Goal: Transaction & Acquisition: Purchase product/service

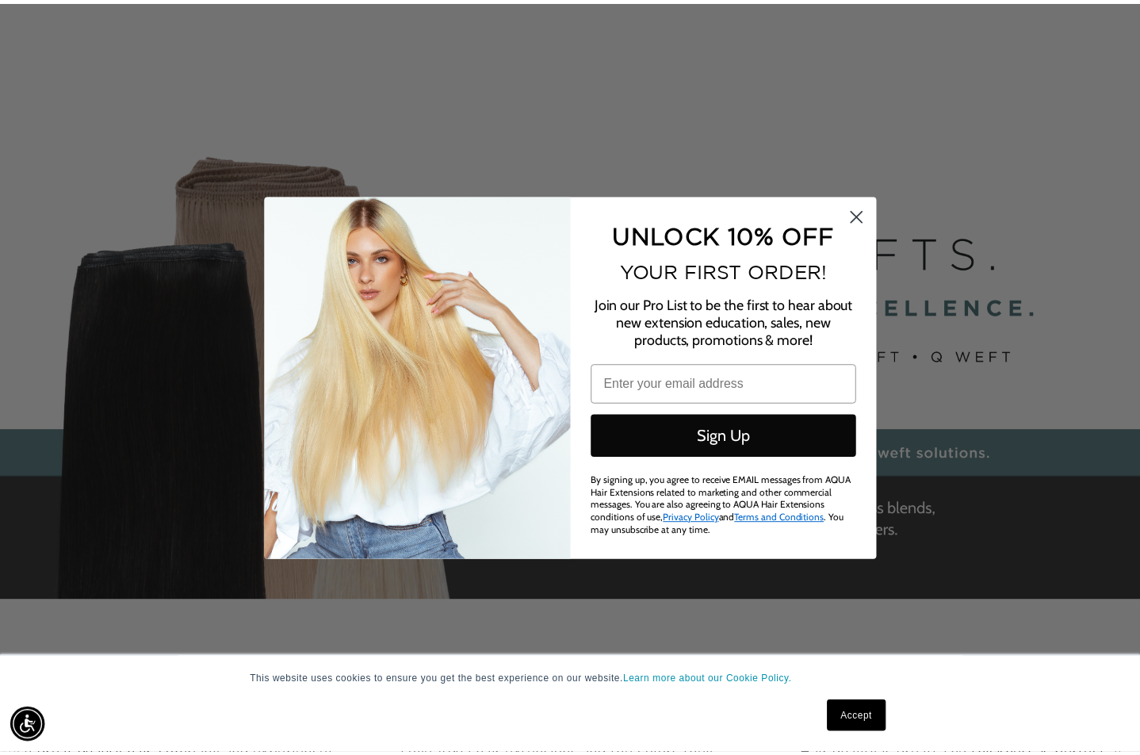
scroll to position [0, 2079]
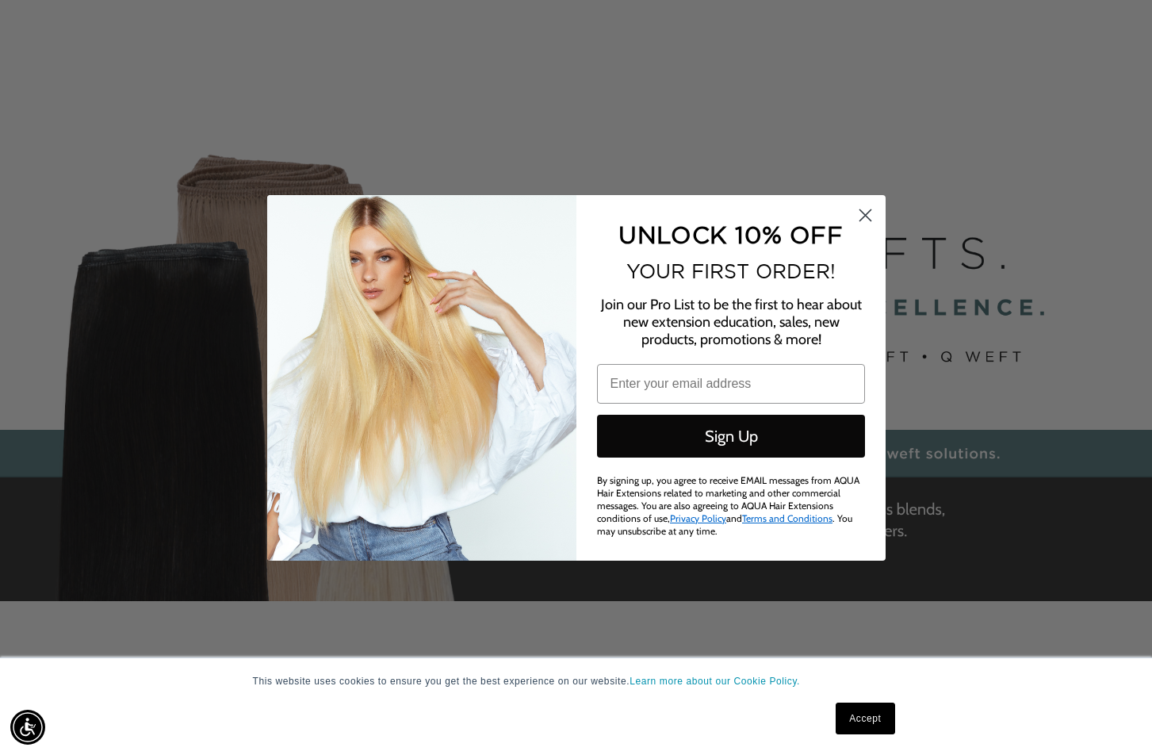
click at [867, 212] on circle "Close dialog" at bounding box center [865, 214] width 26 height 26
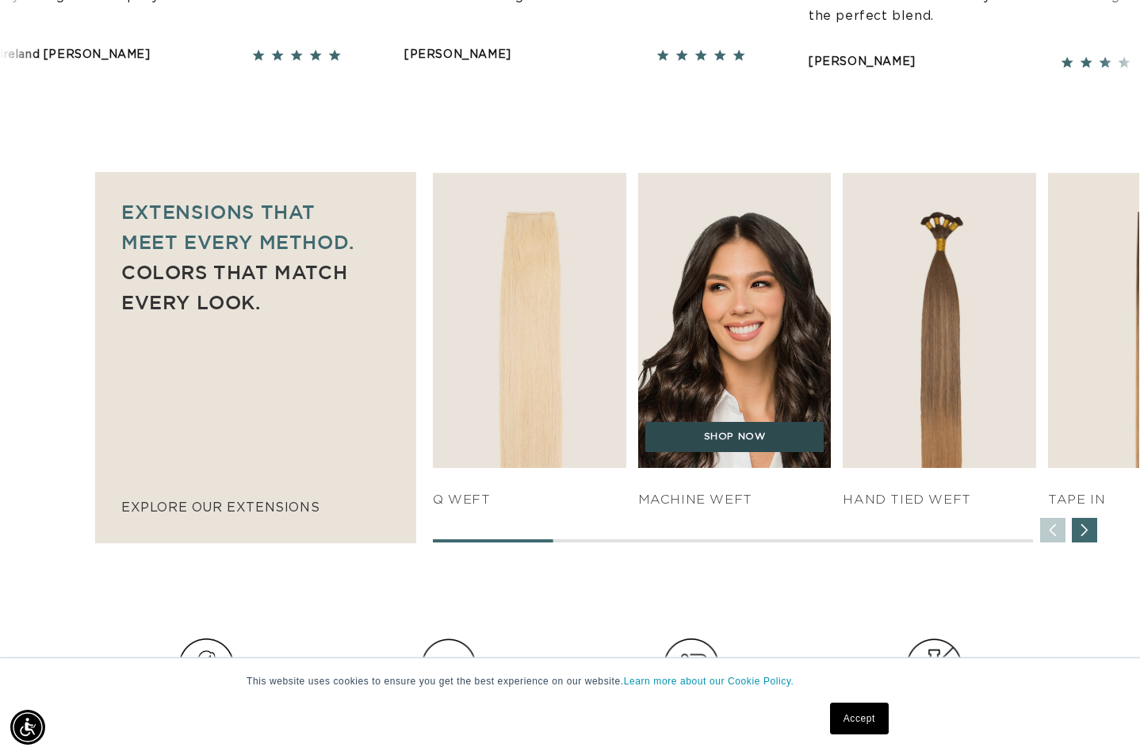
scroll to position [1031, 0]
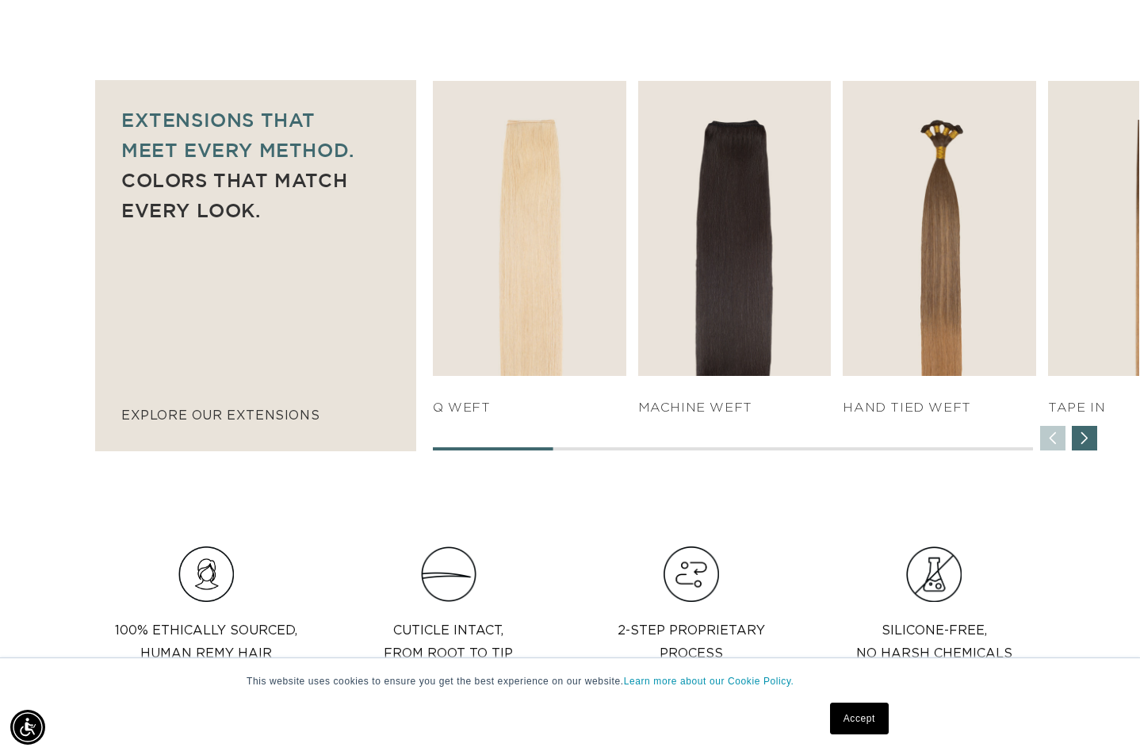
click at [1082, 441] on div "Next slide" at bounding box center [1084, 438] width 25 height 25
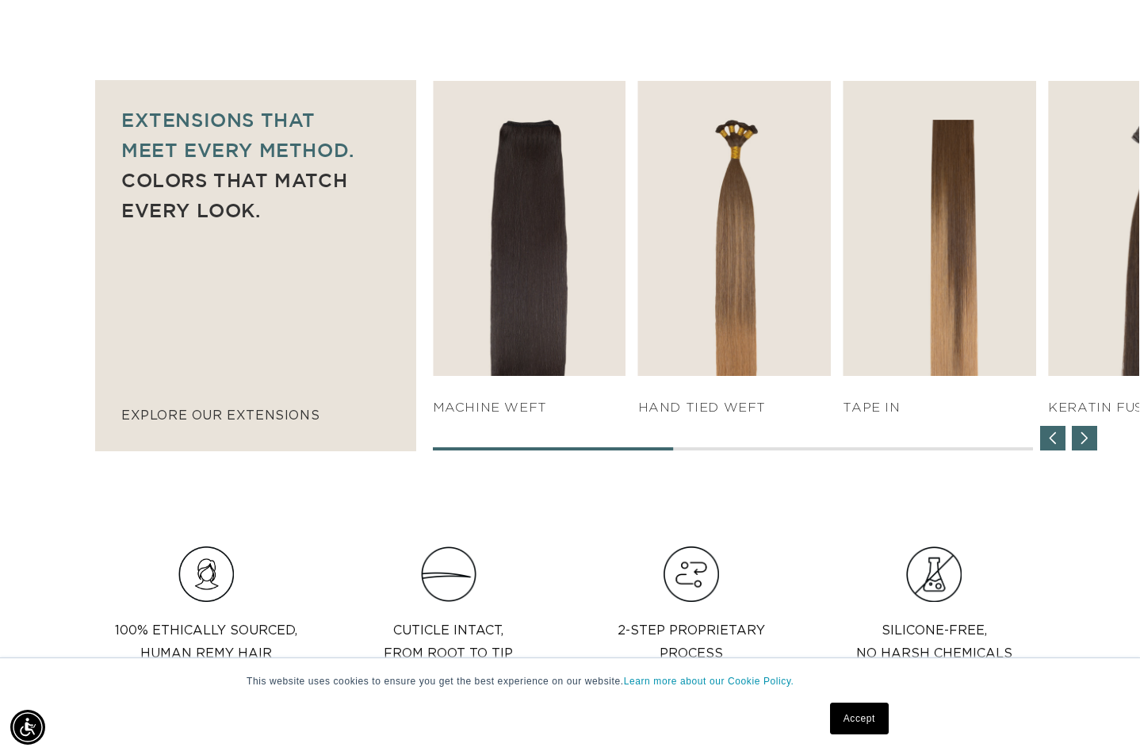
click at [1082, 441] on div "Next slide" at bounding box center [1084, 438] width 25 height 25
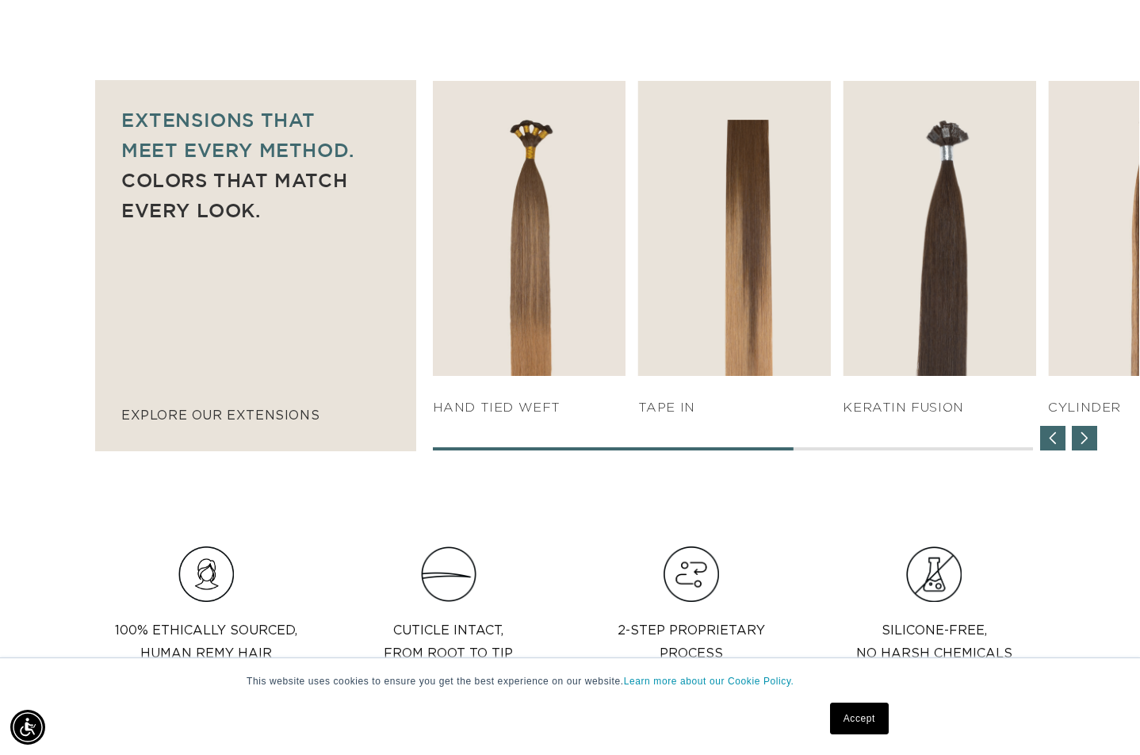
scroll to position [0, 2055]
click at [1082, 441] on div "Next slide" at bounding box center [1084, 438] width 25 height 25
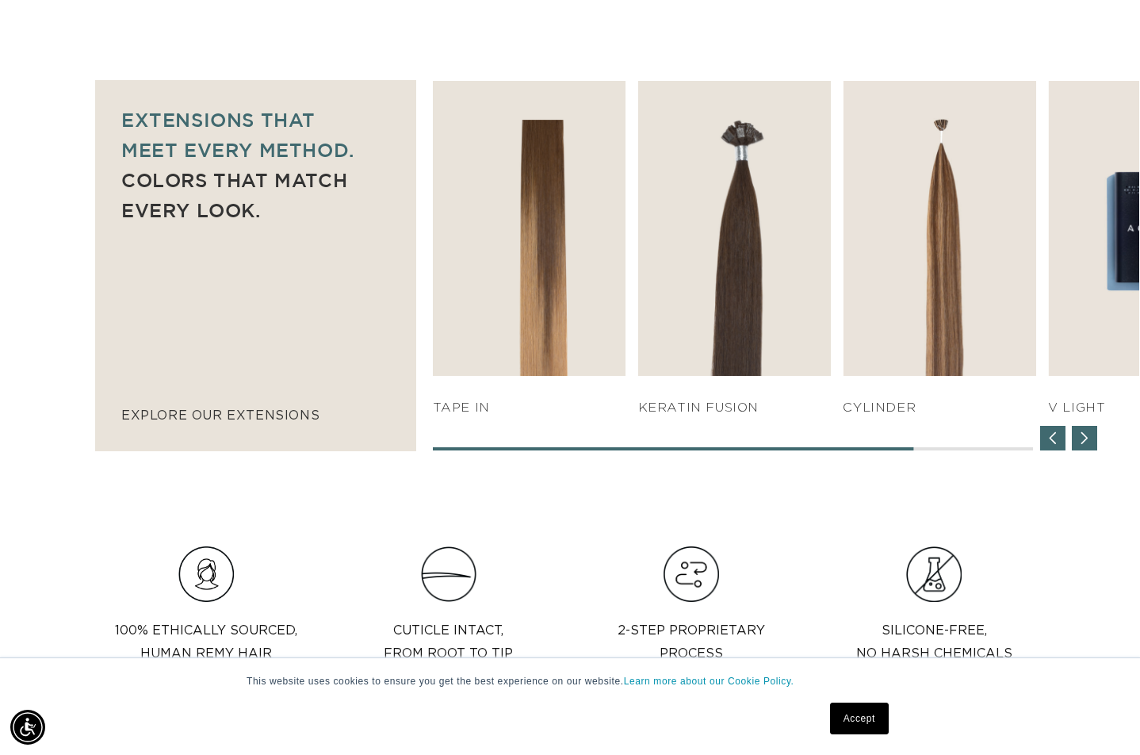
click at [1082, 441] on div "Next slide" at bounding box center [1084, 438] width 25 height 25
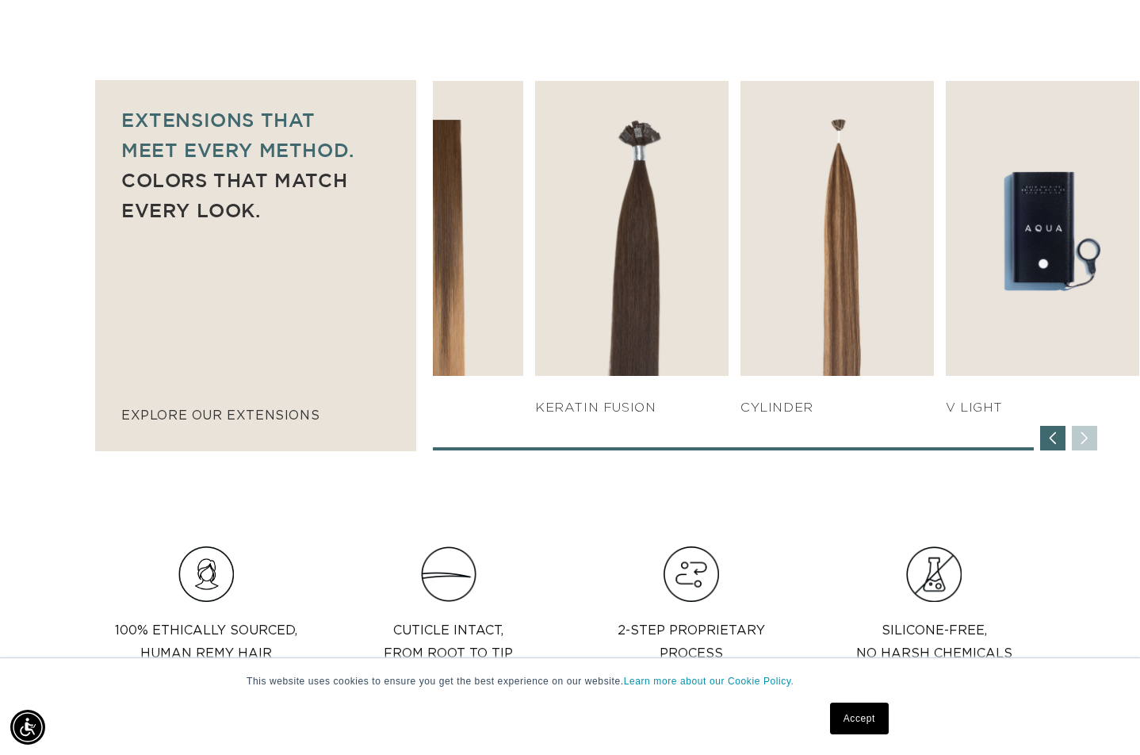
click at [1082, 441] on div "SHOP NOW q weft SHOP NOW Machine Weft SHOP NOW" at bounding box center [786, 265] width 706 height 369
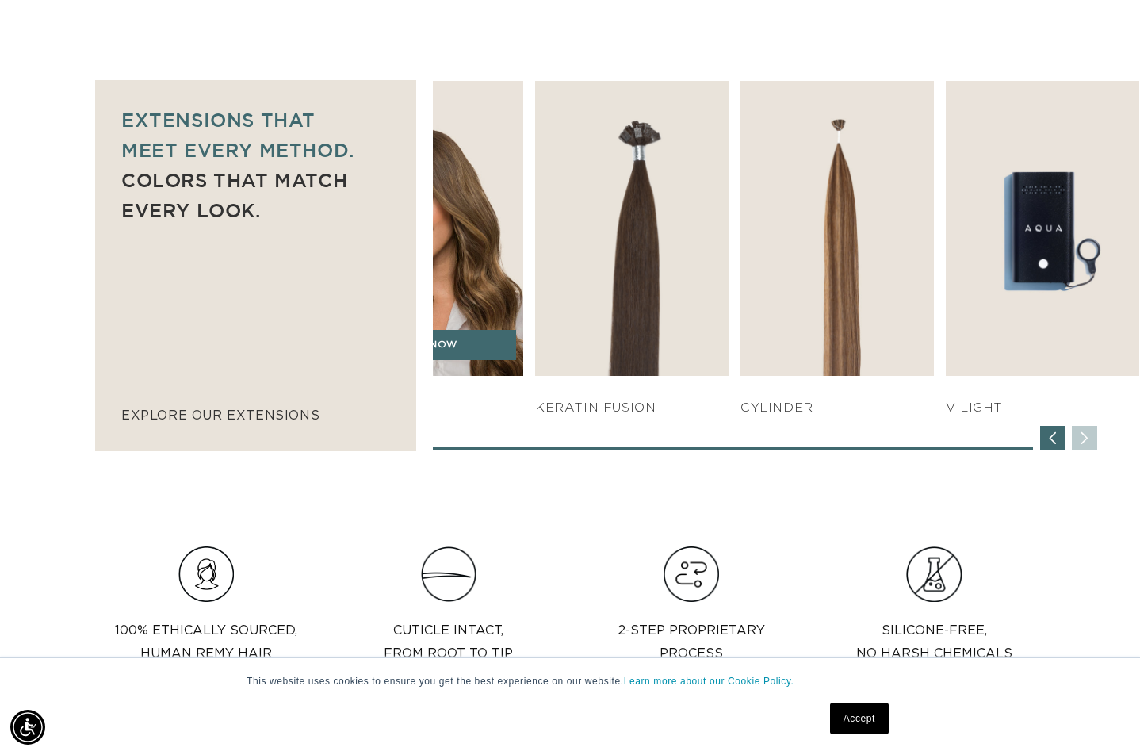
click at [487, 323] on img "4 / 7" at bounding box center [426, 228] width 203 height 309
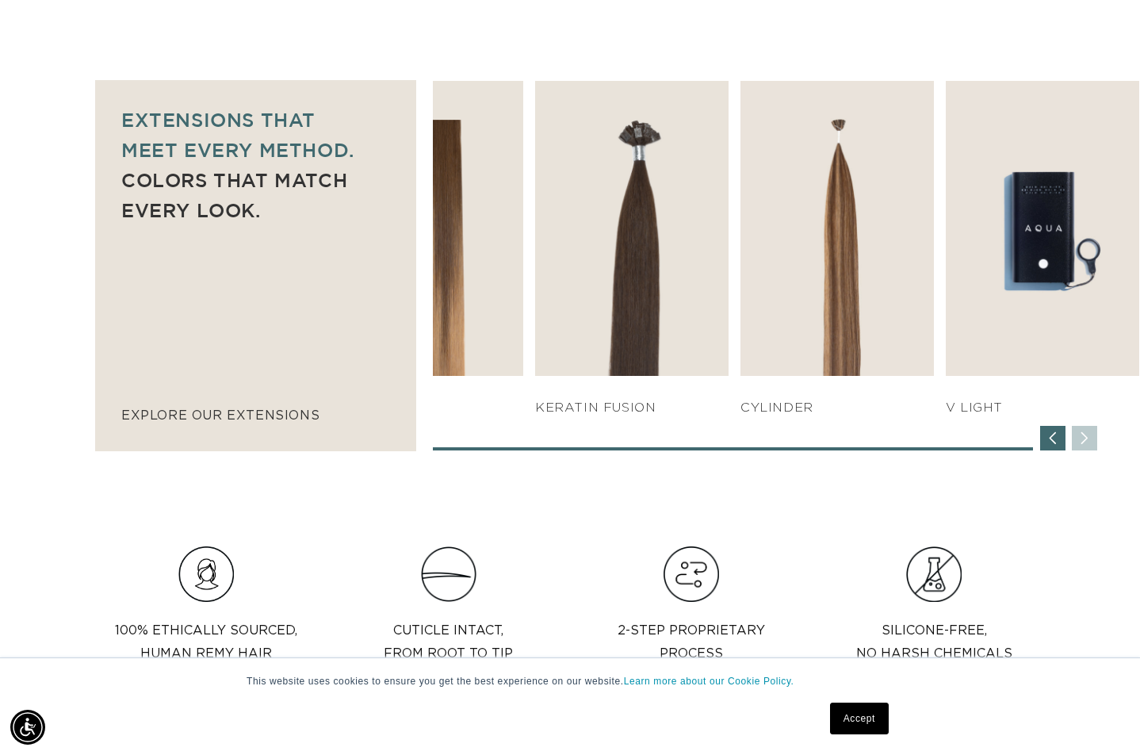
click at [1062, 438] on div "Previous slide" at bounding box center [1052, 438] width 25 height 25
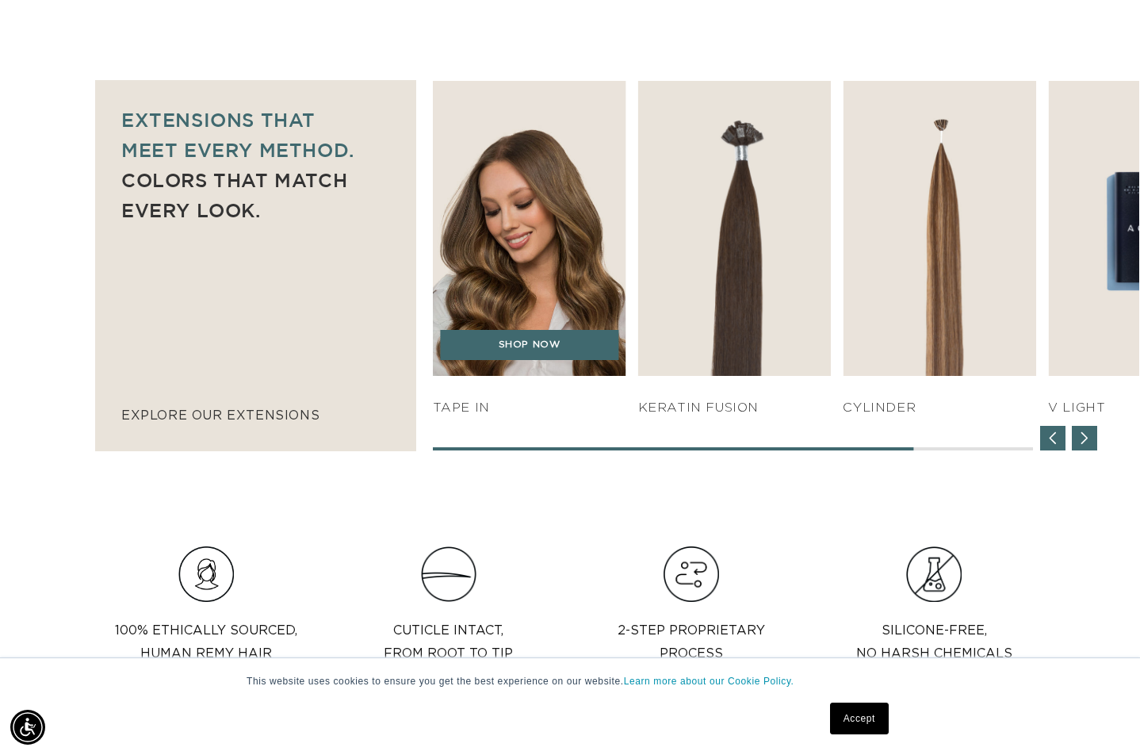
scroll to position [0, 1028]
click at [492, 332] on link "SHOP NOW" at bounding box center [529, 345] width 178 height 30
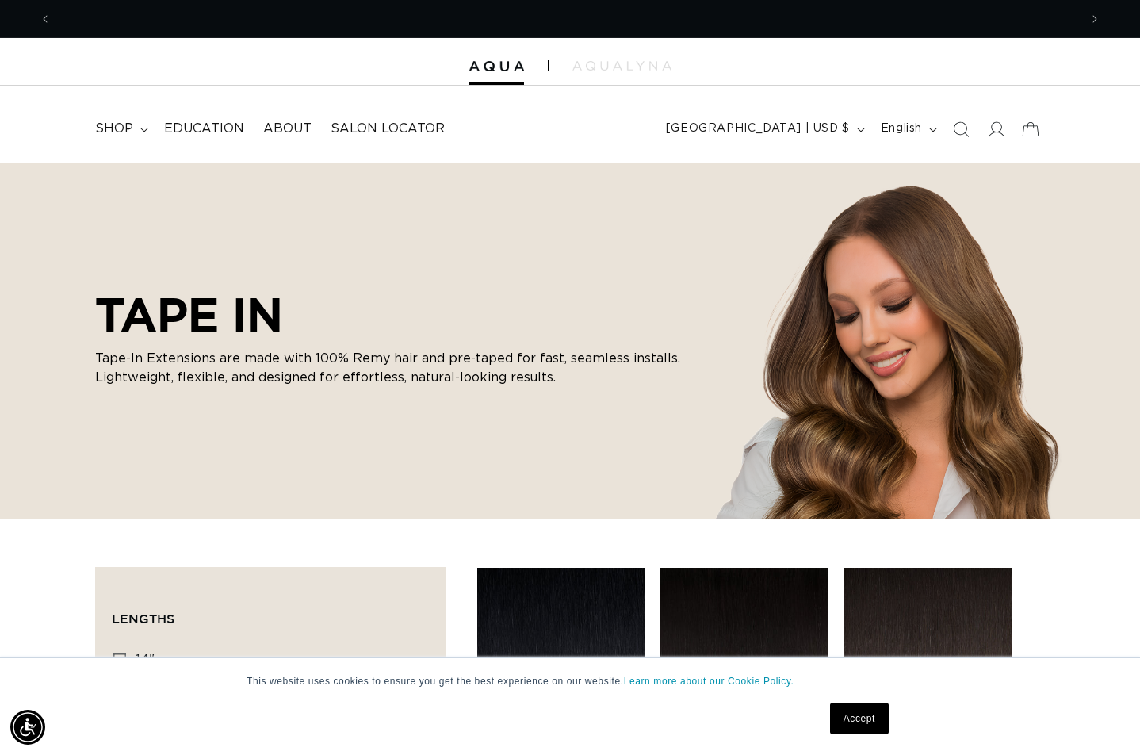
scroll to position [0, 1028]
